Goal: Transaction & Acquisition: Purchase product/service

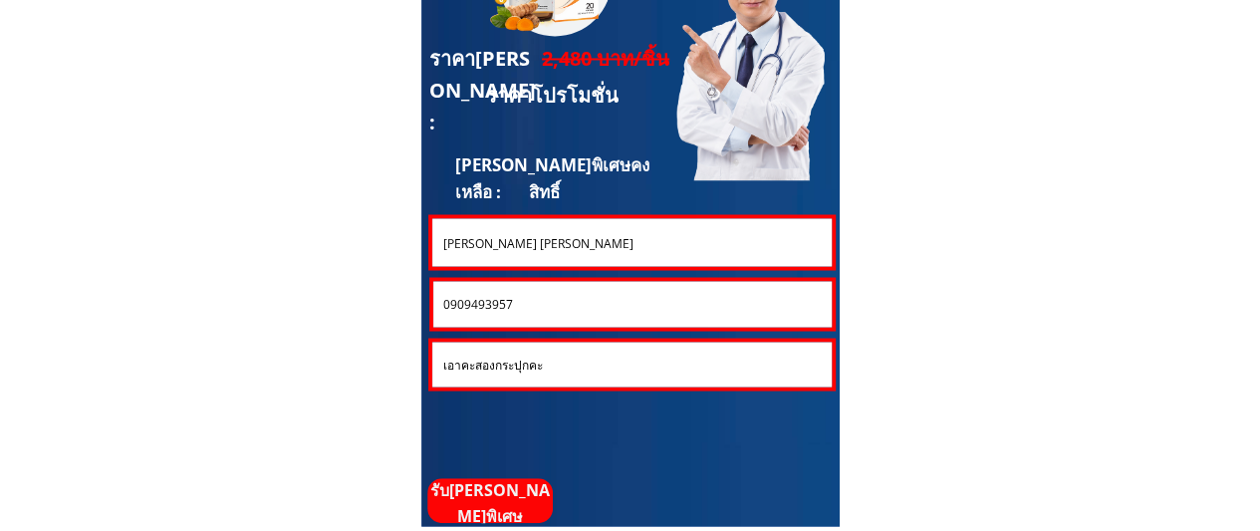
scroll to position [5470, 0]
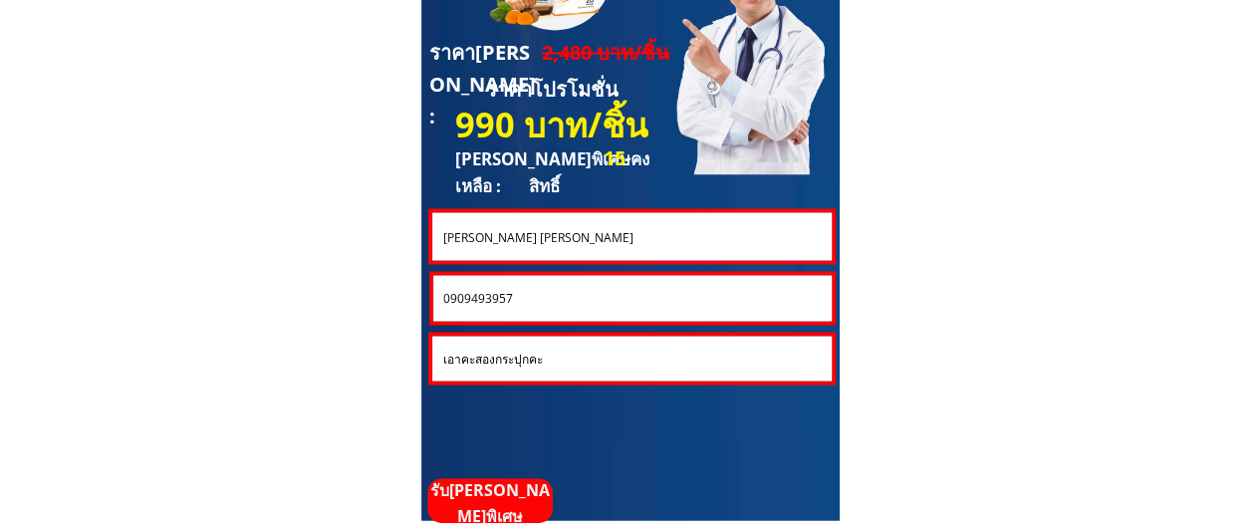
click at [624, 290] on input "0909493957" at bounding box center [632, 298] width 388 height 46
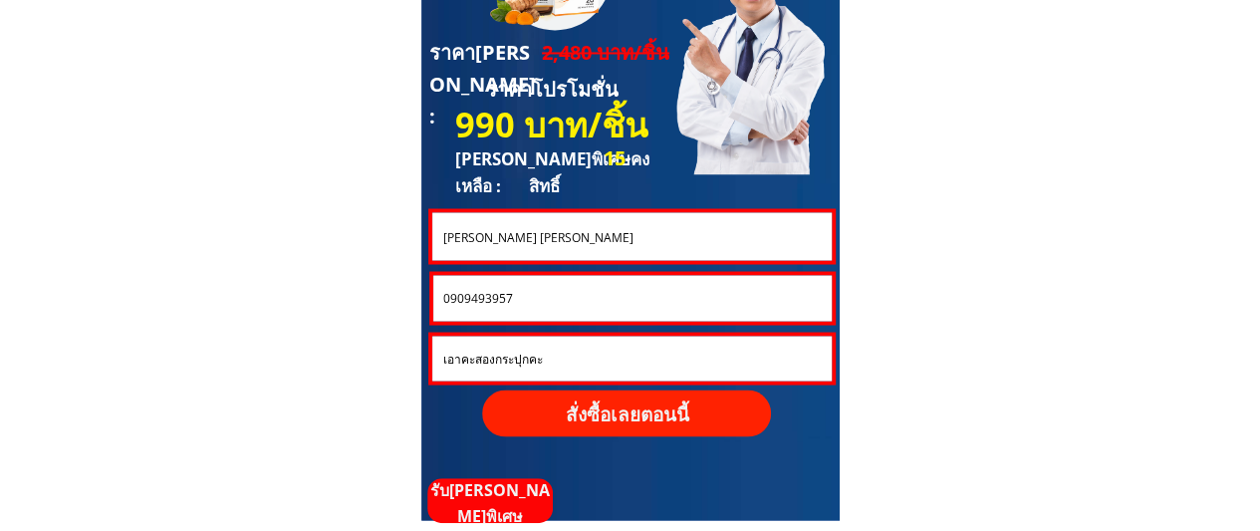
paste input "28750454"
type input "0928750454"
click at [561, 245] on input "[PERSON_NAME] [PERSON_NAME]" at bounding box center [631, 236] width 388 height 48
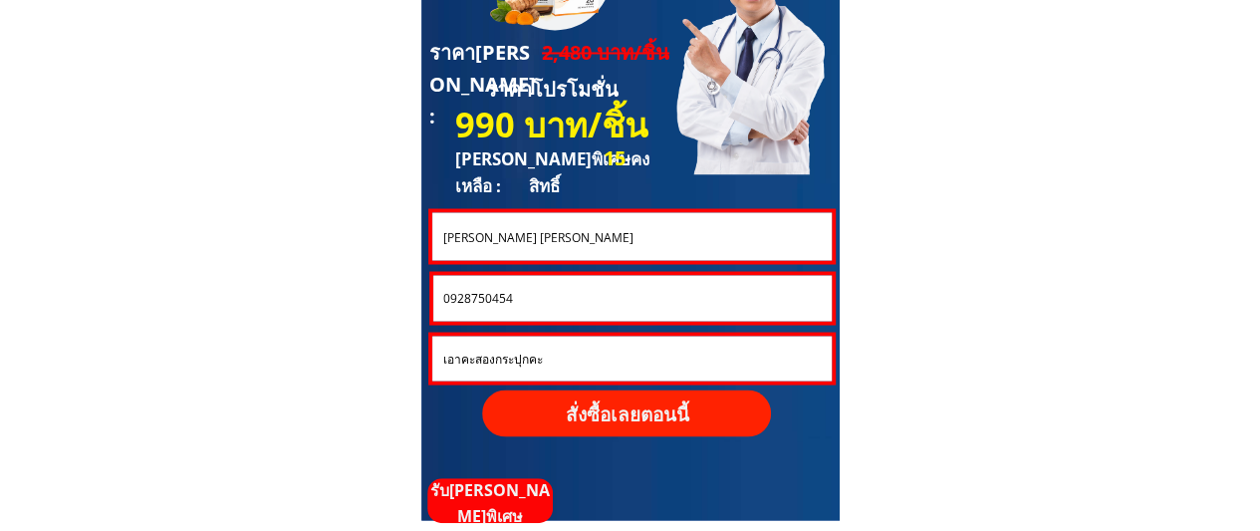
paste input "ิ๋ม [PERSON_NAME]"
type input "ติ๋ม [PERSON_NAME]"
click at [532, 362] on input "เอาคะสองกระปุกคะ" at bounding box center [631, 358] width 389 height 45
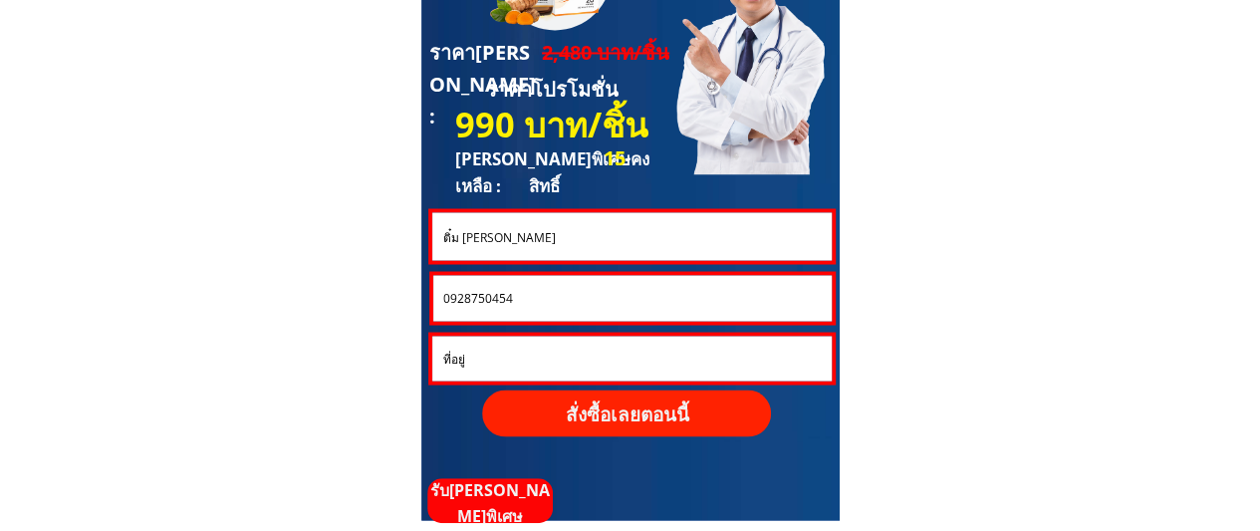
click at [591, 417] on p "สั่งซื้อเลยตอนนี้" at bounding box center [626, 413] width 293 height 48
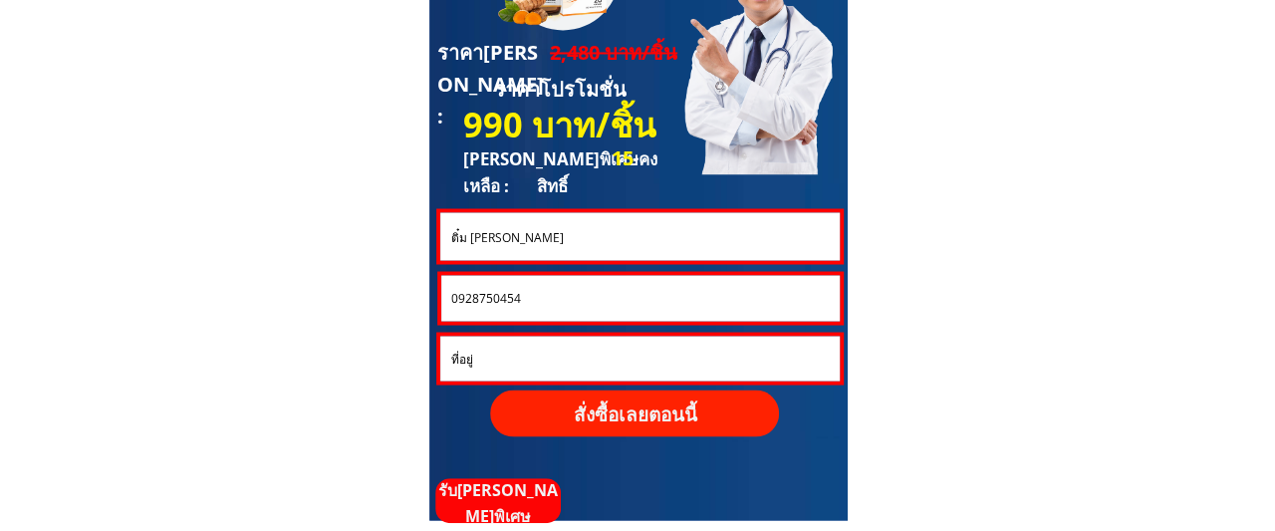
scroll to position [0, 0]
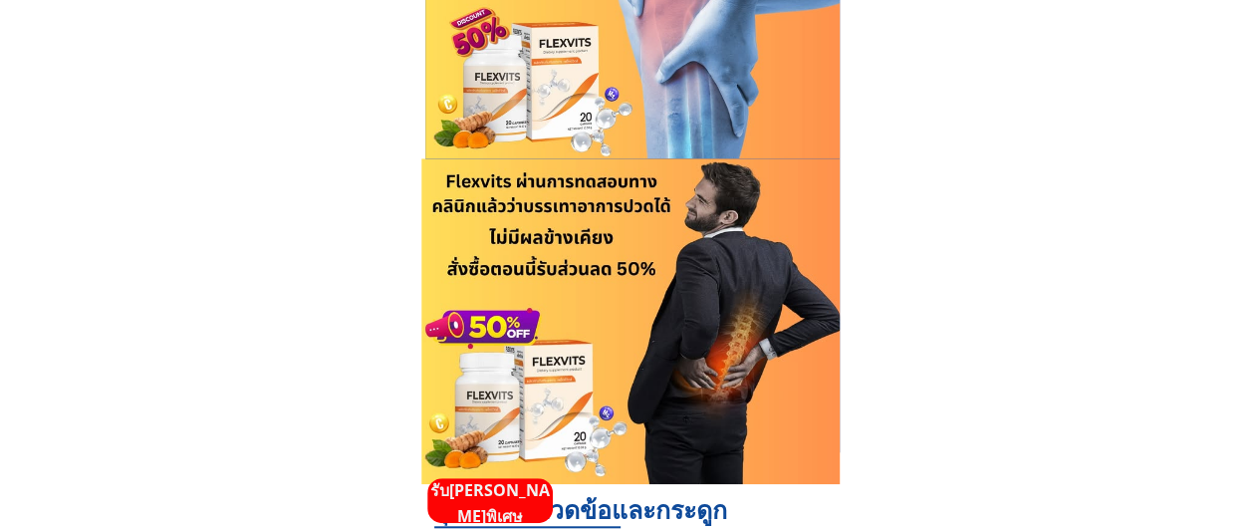
click at [522, 487] on p "รับ[PERSON_NAME]พิเศษ" at bounding box center [489, 503] width 125 height 51
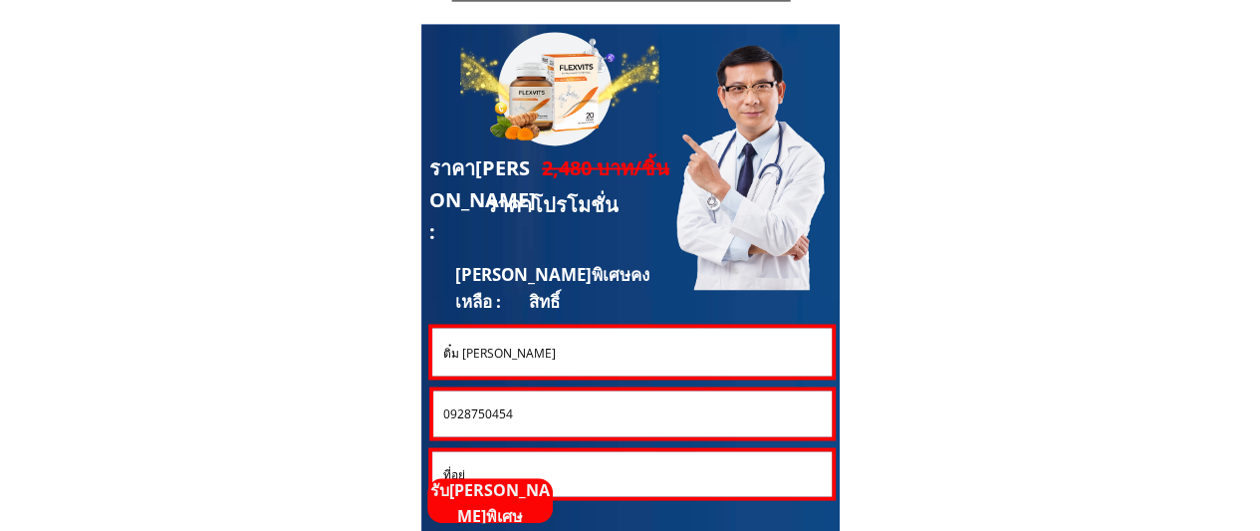
scroll to position [5378, 0]
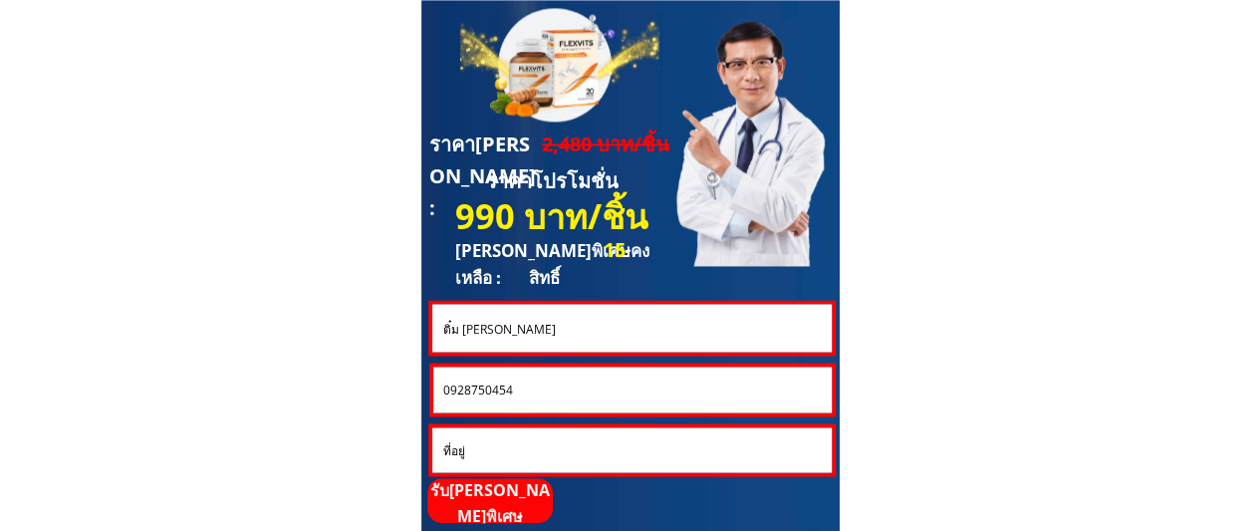
click at [575, 393] on input "0928750454" at bounding box center [632, 390] width 388 height 46
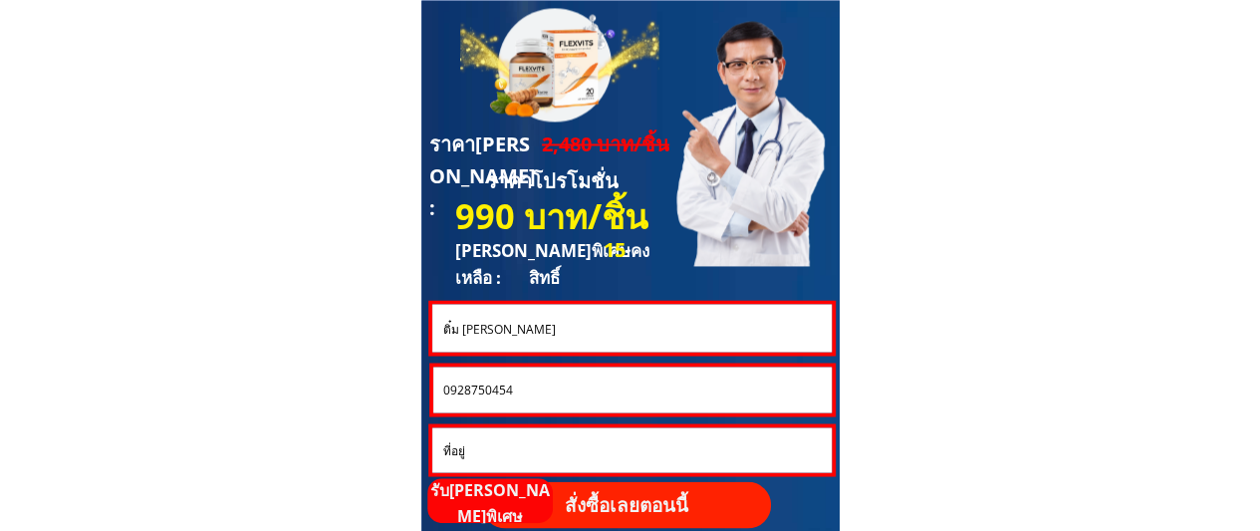
click at [575, 393] on input "0928750454" at bounding box center [632, 390] width 388 height 46
paste input "818747985"
type input "0818747985"
click at [572, 329] on input "ติ๋ม [PERSON_NAME]" at bounding box center [631, 328] width 388 height 48
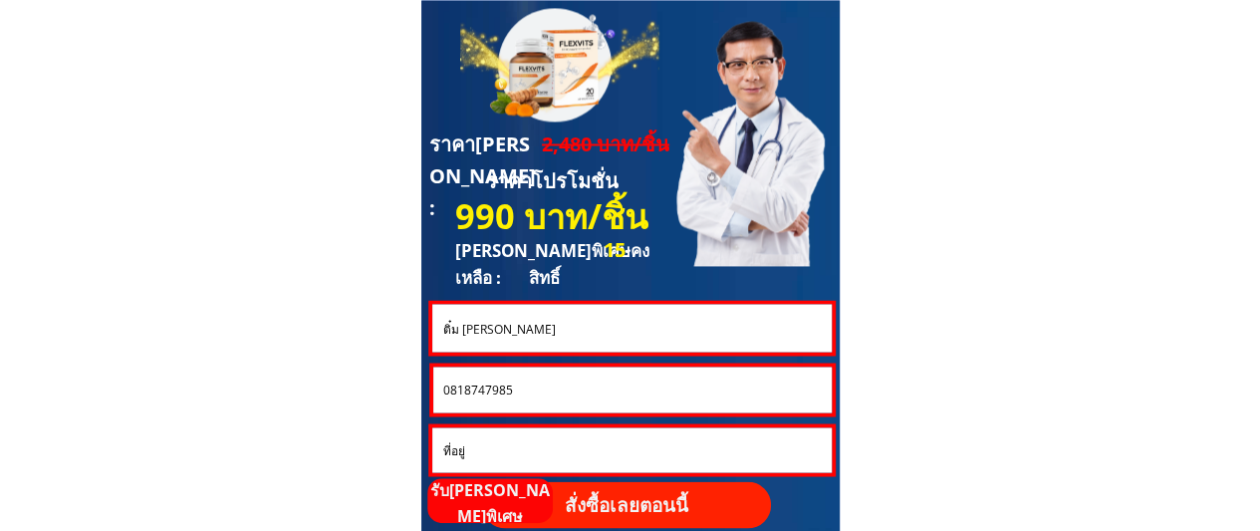
click at [572, 329] on input "ติ๋ม [PERSON_NAME]" at bounding box center [631, 328] width 388 height 48
paste input "รพรรณ เตรียมเกียรติคุณ"
type input "อรพรรณ เตรียมเกียรติคุณ"
click at [601, 496] on p "สั่งซื้อเลยตอนนี้" at bounding box center [626, 504] width 289 height 47
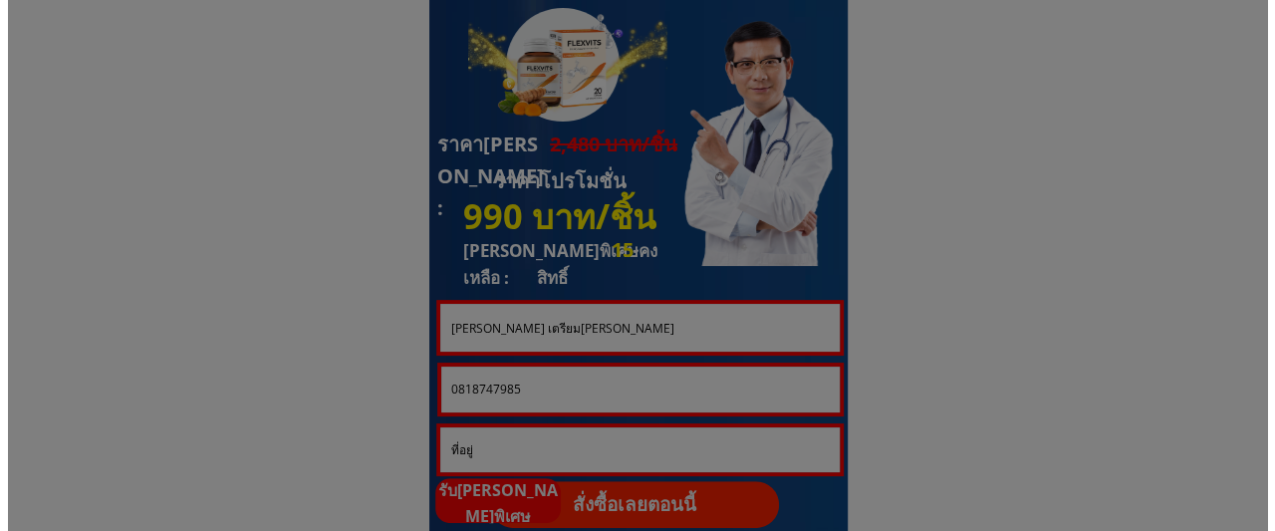
scroll to position [0, 0]
